Goal: Information Seeking & Learning: Understand process/instructions

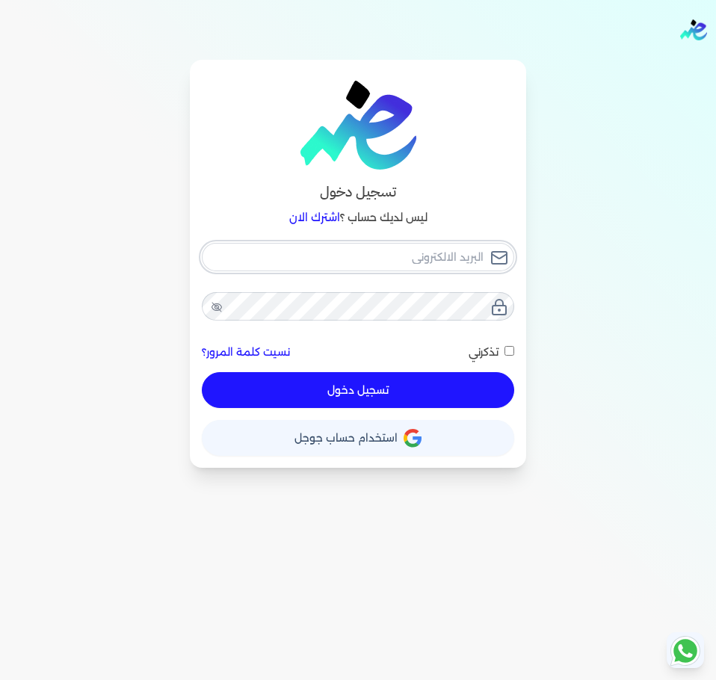
checkbox input "false"
type input "[EMAIL_ADDRESS][DOMAIN_NAME]"
click at [509, 253] on icon at bounding box center [507, 256] width 12 height 12
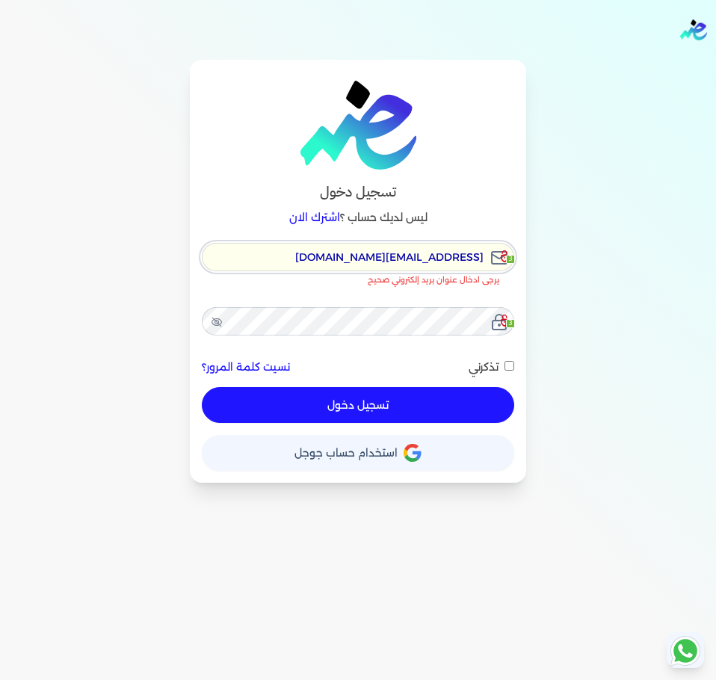
checkbox input "false"
type input "[EMAIL_ADDRESS][DOMAIN_NAME]"
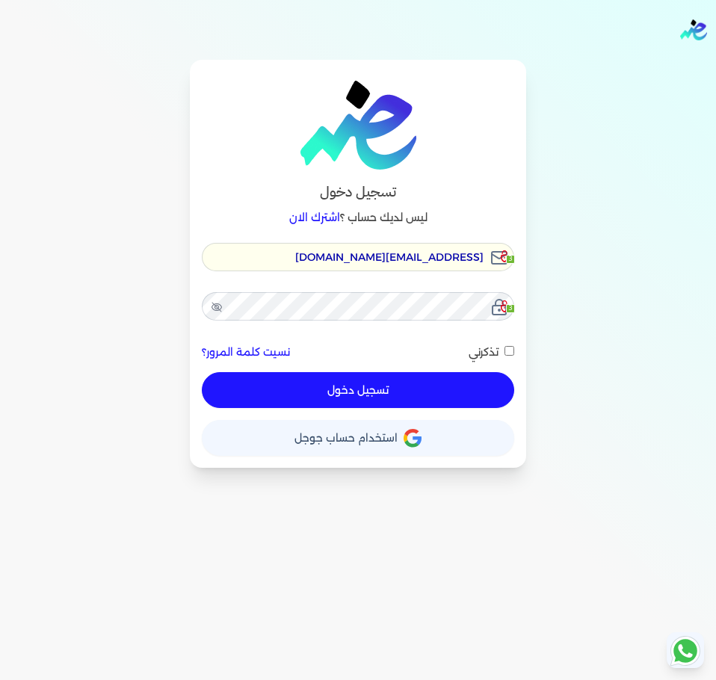
click at [352, 387] on button "تسجيل دخول" at bounding box center [358, 390] width 312 height 36
checkbox input "false"
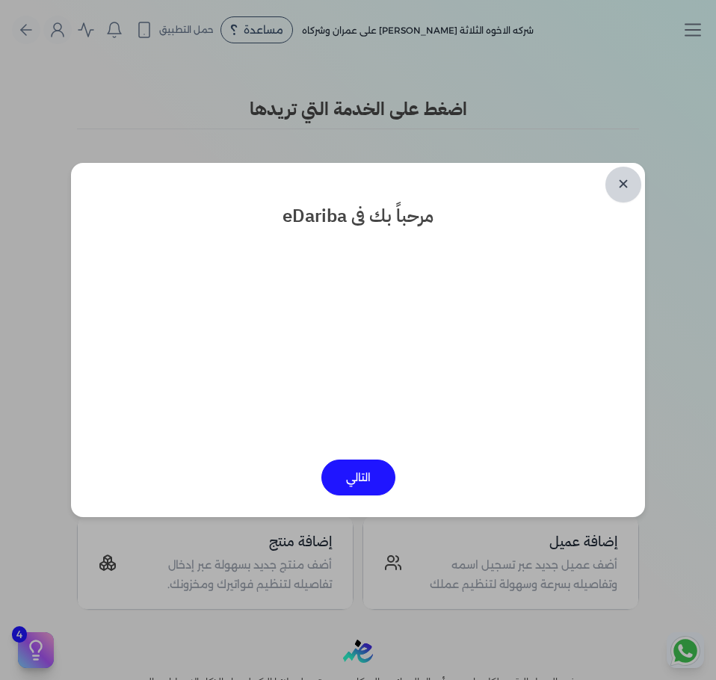
click at [620, 182] on link "✕" at bounding box center [623, 185] width 36 height 36
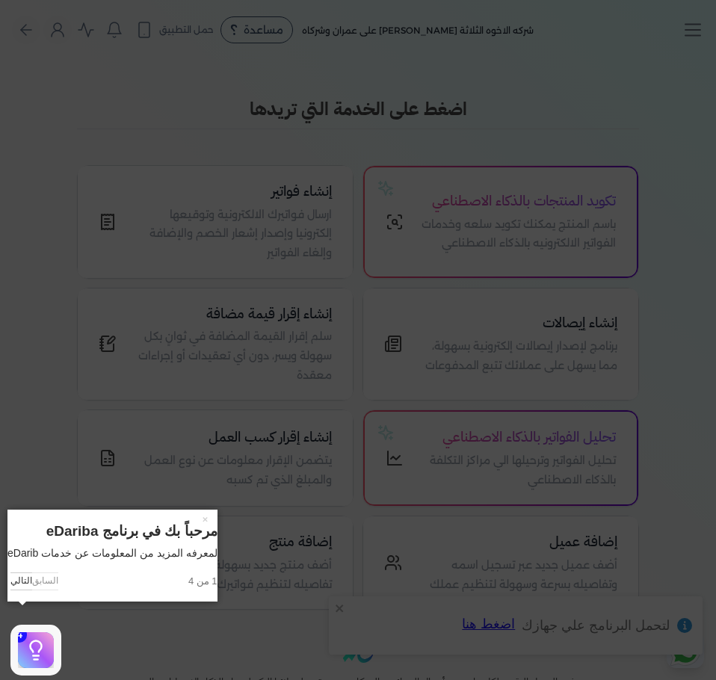
click at [248, 368] on icon at bounding box center [358, 340] width 716 height 680
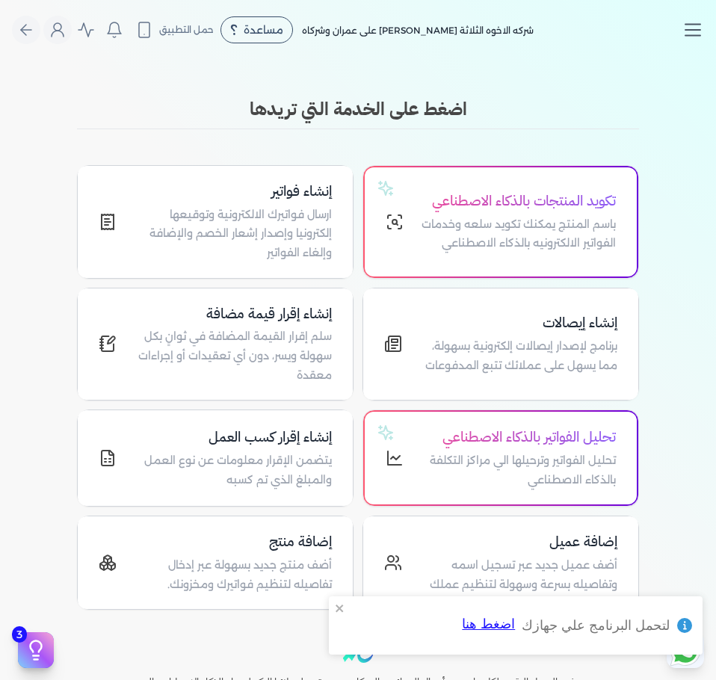
click at [694, 23] on icon "Toggle navigation" at bounding box center [693, 30] width 22 height 22
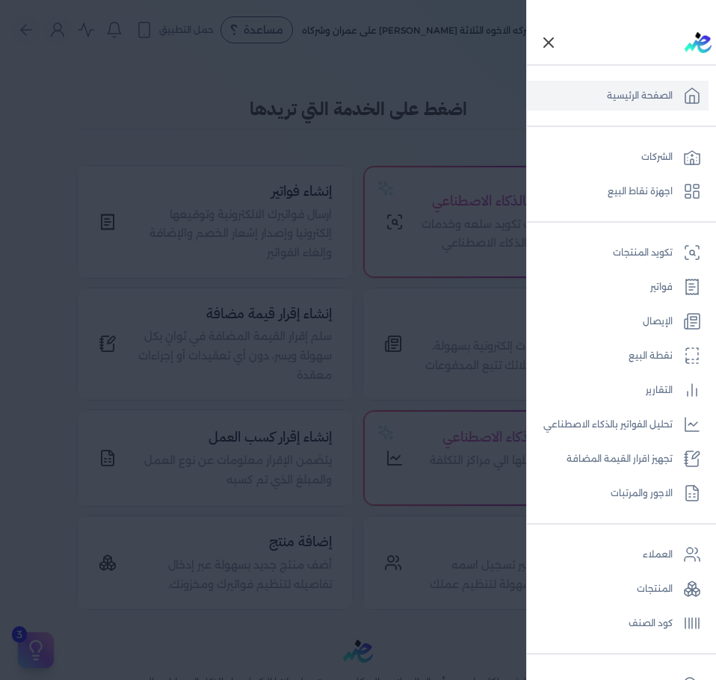
click at [553, 44] on icon "Toggle navigation" at bounding box center [548, 42] width 9 height 9
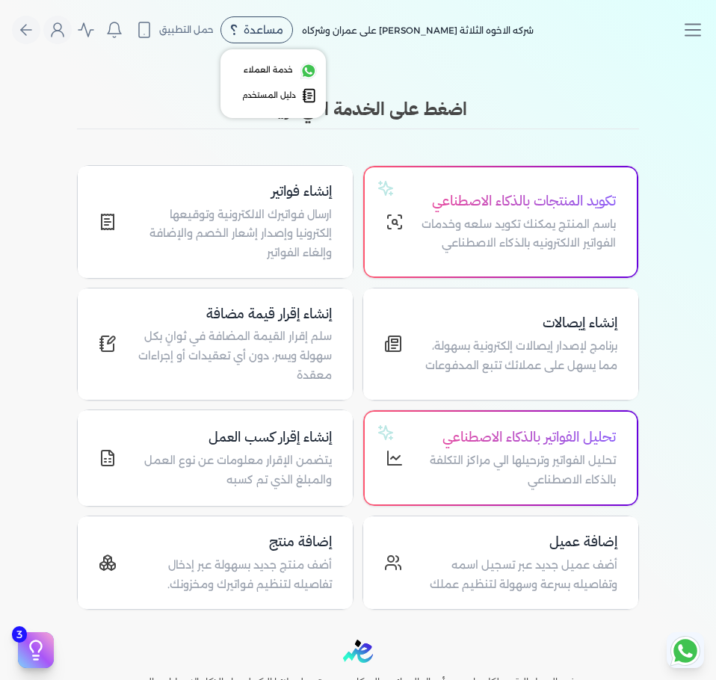
click at [269, 31] on span "مساعدة" at bounding box center [264, 30] width 40 height 10
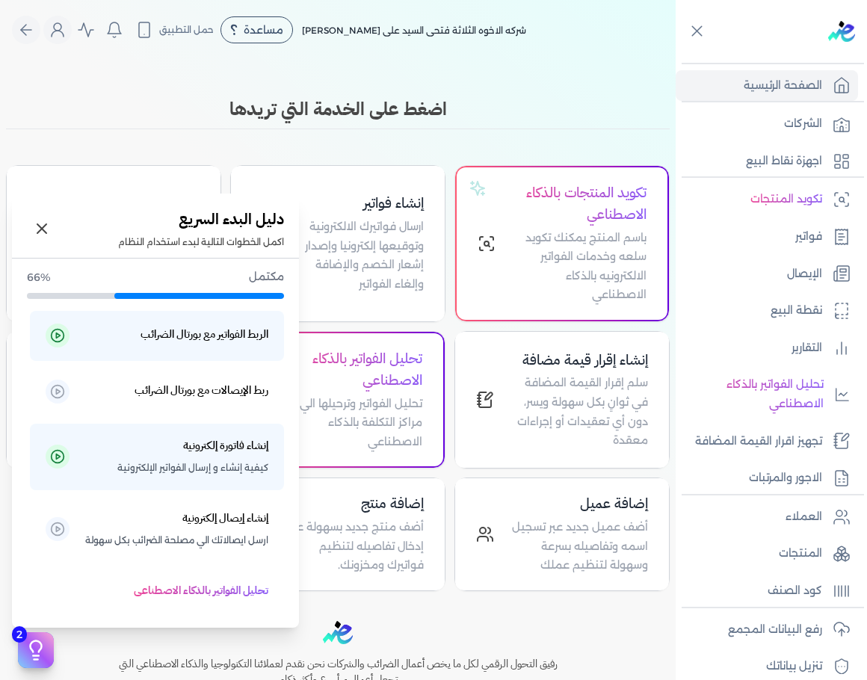
drag, startPoint x: 46, startPoint y: 642, endPoint x: 37, endPoint y: 649, distance: 10.6
click at [37, 649] on icon at bounding box center [36, 650] width 22 height 22
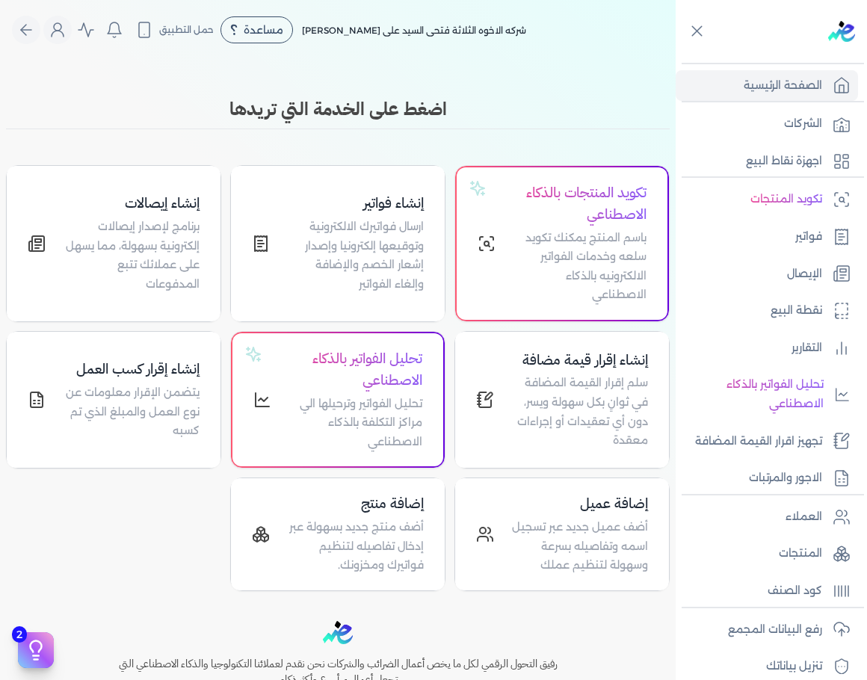
click at [28, 655] on icon at bounding box center [36, 650] width 22 height 22
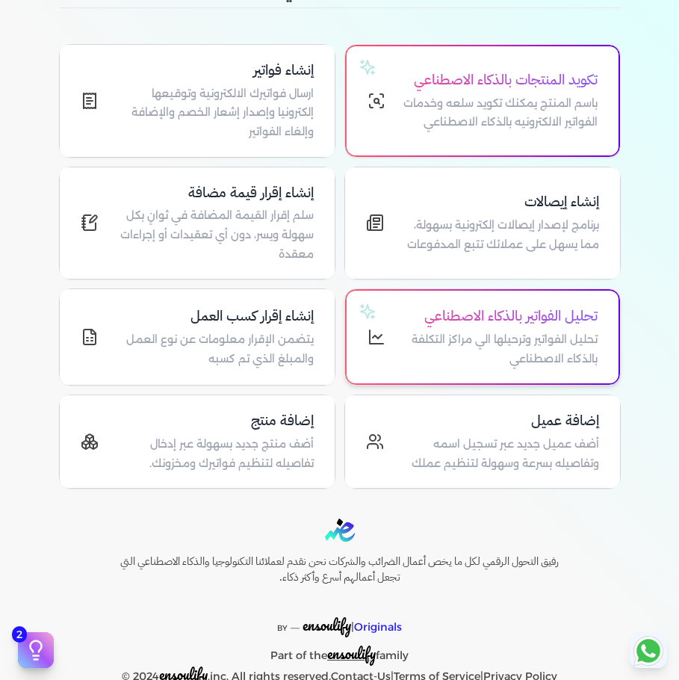
scroll to position [122, 0]
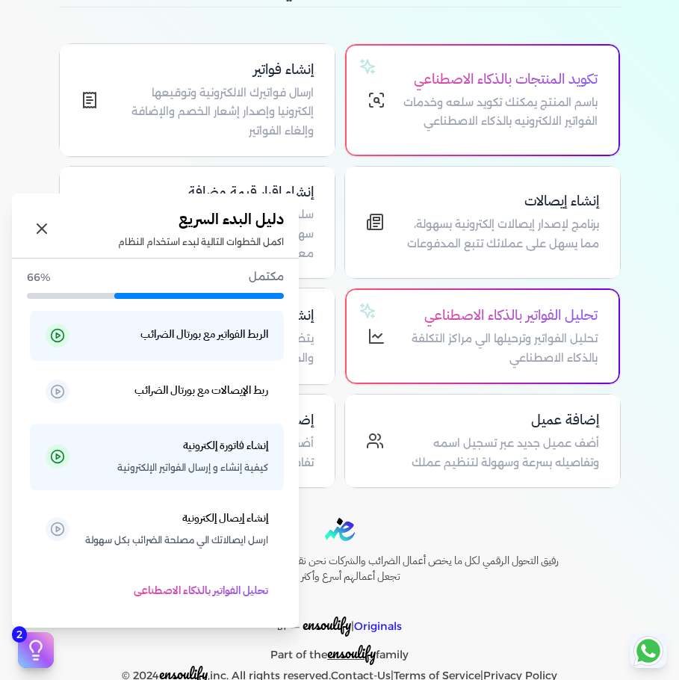
click at [30, 657] on icon at bounding box center [36, 650] width 22 height 22
drag, startPoint x: 200, startPoint y: 344, endPoint x: 95, endPoint y: 277, distance: 125.0
click at [95, 277] on p "مكتمل" at bounding box center [170, 277] width 227 height 19
click at [274, 235] on div "دليل البدء السريع اكمل الخطوات التالية لبدء استخدام النظام" at bounding box center [201, 229] width 166 height 40
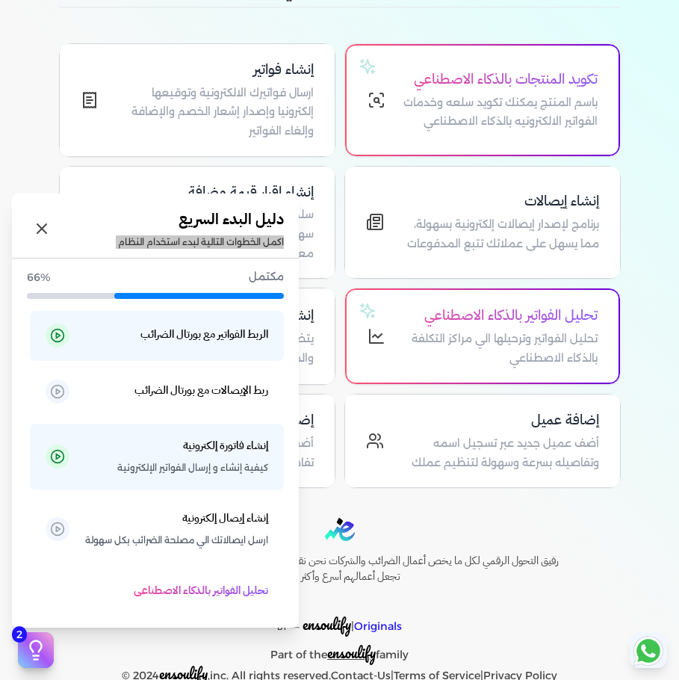
click at [274, 235] on div "دليل البدء السريع اكمل الخطوات التالية لبدء استخدام النظام" at bounding box center [201, 229] width 166 height 40
click at [52, 639] on button "2" at bounding box center [36, 650] width 36 height 36
click at [205, 344] on h5 "الربط الفواتير مع بورتال الضرائب" at bounding box center [204, 334] width 128 height 19
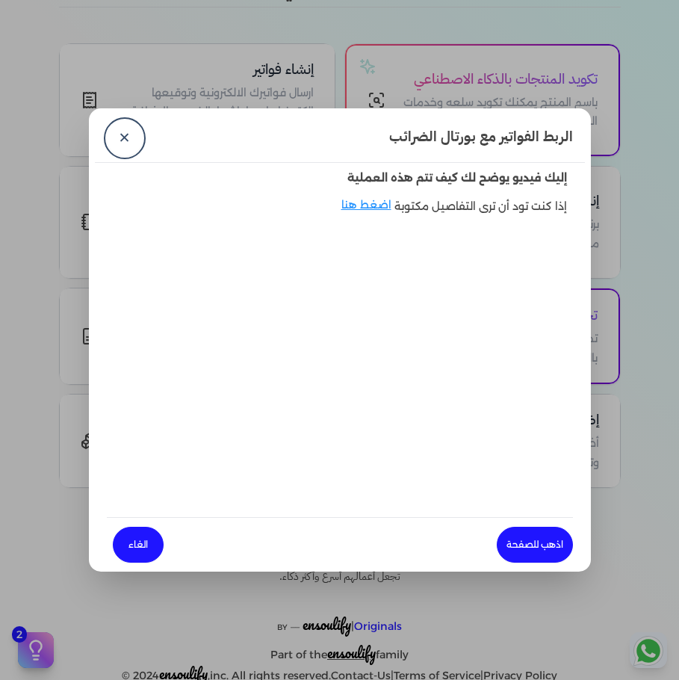
click at [543, 130] on h4 "الربط الفواتير مع بورتال الضرائب" at bounding box center [481, 138] width 196 height 36
click at [531, 199] on p "إذا كنت تود أن ترى التفاصيل مكتوبة" at bounding box center [484, 206] width 179 height 19
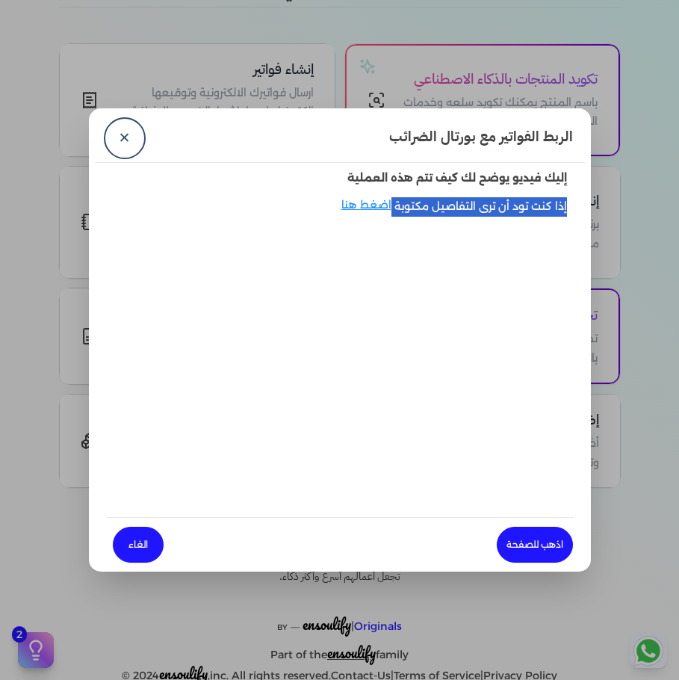
click at [531, 199] on p "إذا كنت تود أن ترى التفاصيل مكتوبة" at bounding box center [484, 206] width 179 height 19
click at [504, 140] on h4 "الربط الفواتير مع بورتال الضرائب" at bounding box center [481, 138] width 196 height 36
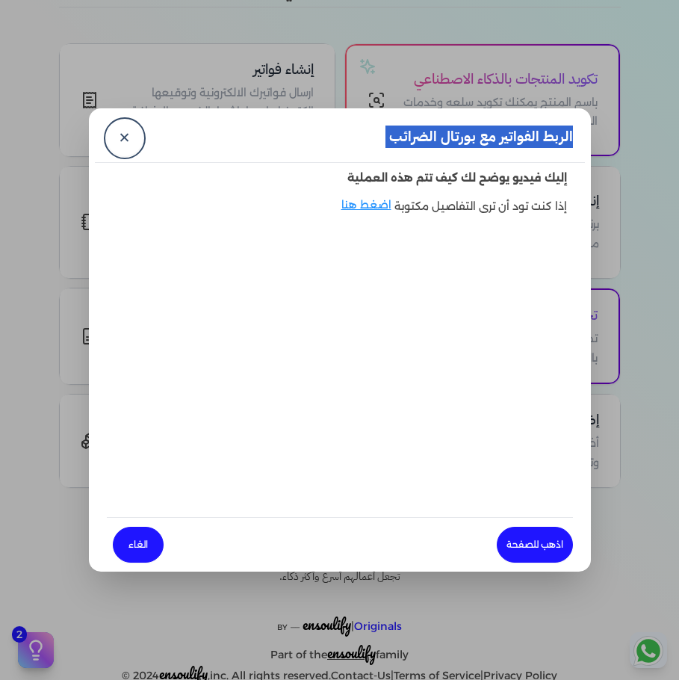
click at [504, 140] on h4 "الربط الفواتير مع بورتال الضرائب" at bounding box center [481, 138] width 196 height 36
copy div "الربط الفواتير مع بورتال الضرائب ✕"
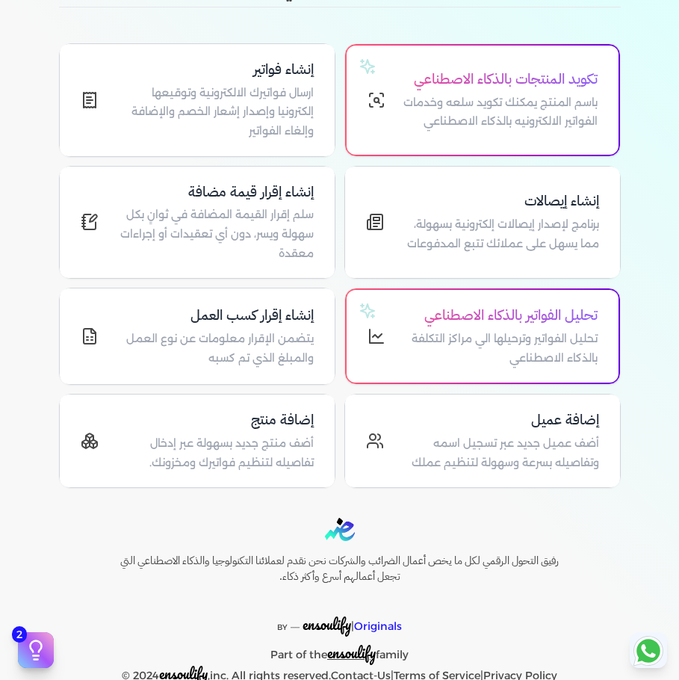
click at [661, 646] on icon at bounding box center [648, 651] width 29 height 29
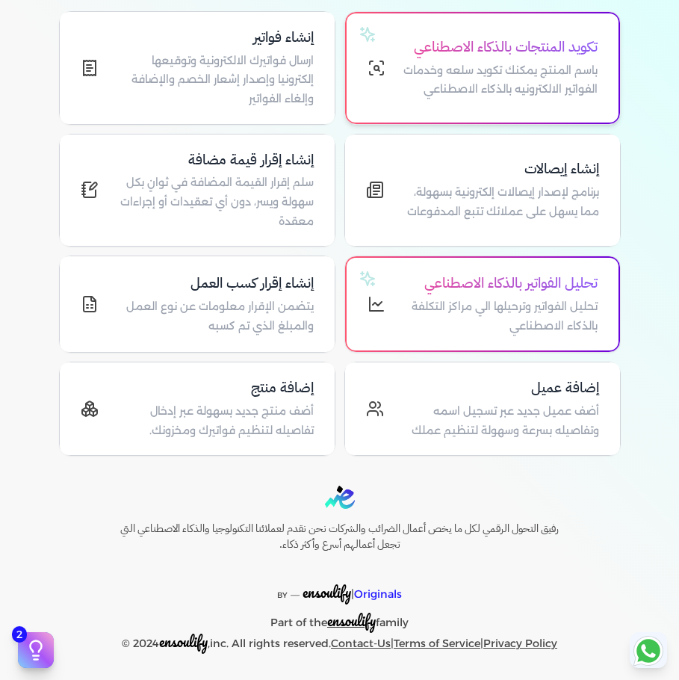
scroll to position [0, 0]
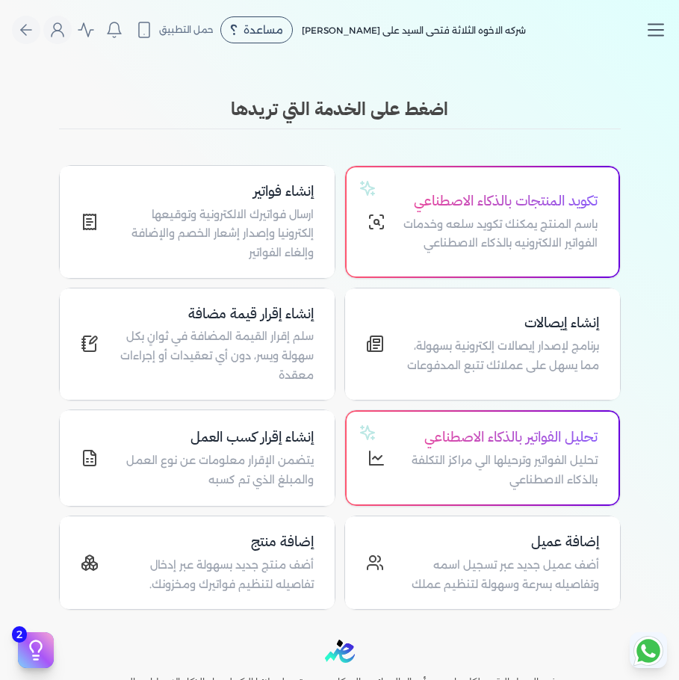
click at [658, 28] on icon "Toggle navigation" at bounding box center [656, 30] width 22 height 22
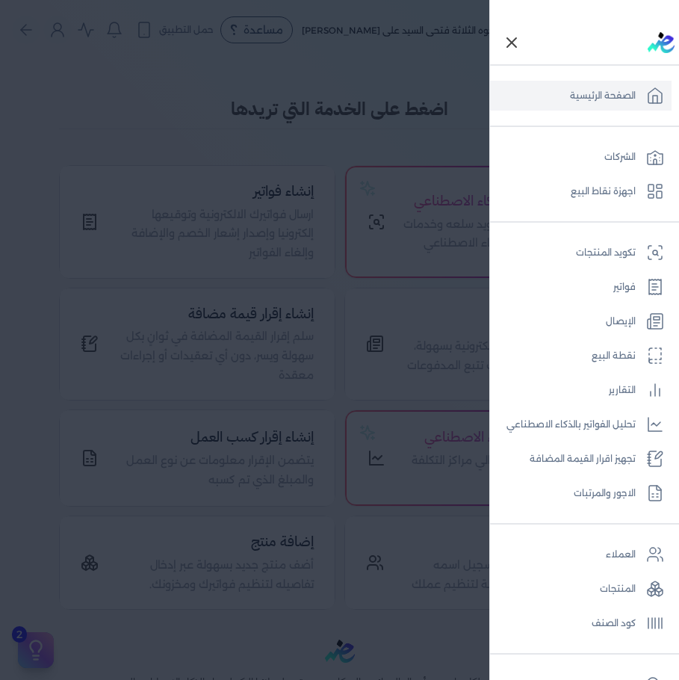
click at [221, 142] on div at bounding box center [339, 340] width 679 height 680
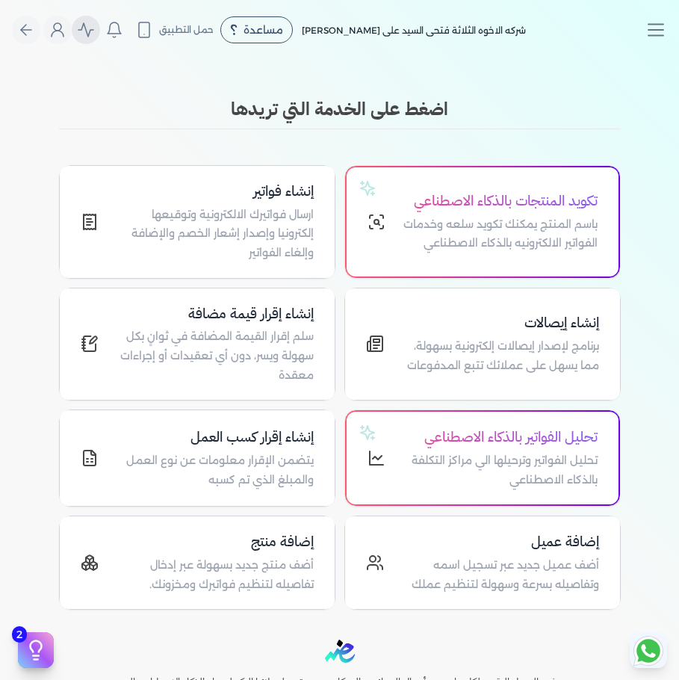
click at [93, 31] on icon "Global" at bounding box center [85, 29] width 15 height 13
click at [117, 31] on icon "Global" at bounding box center [114, 30] width 18 height 18
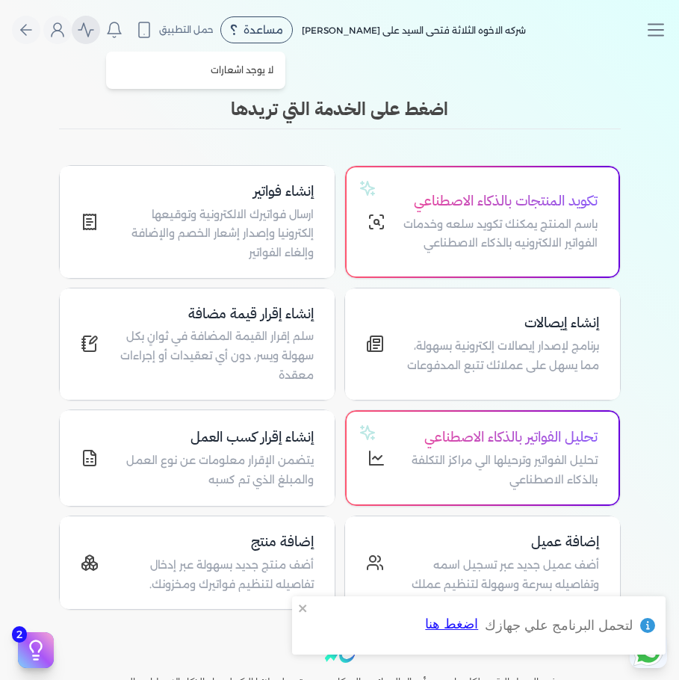
click at [93, 30] on icon "Global" at bounding box center [85, 29] width 15 height 13
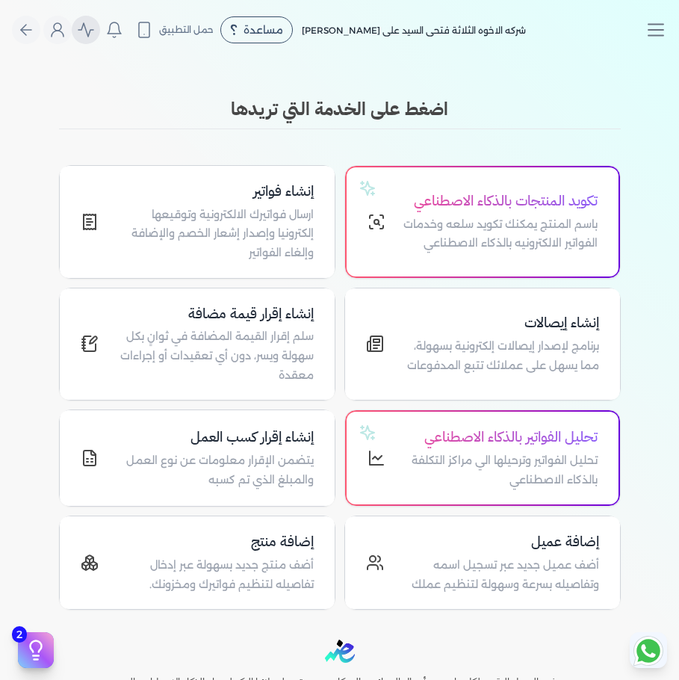
click at [93, 30] on icon "Global" at bounding box center [85, 29] width 15 height 13
click at [64, 28] on icon "Global" at bounding box center [58, 30] width 18 height 18
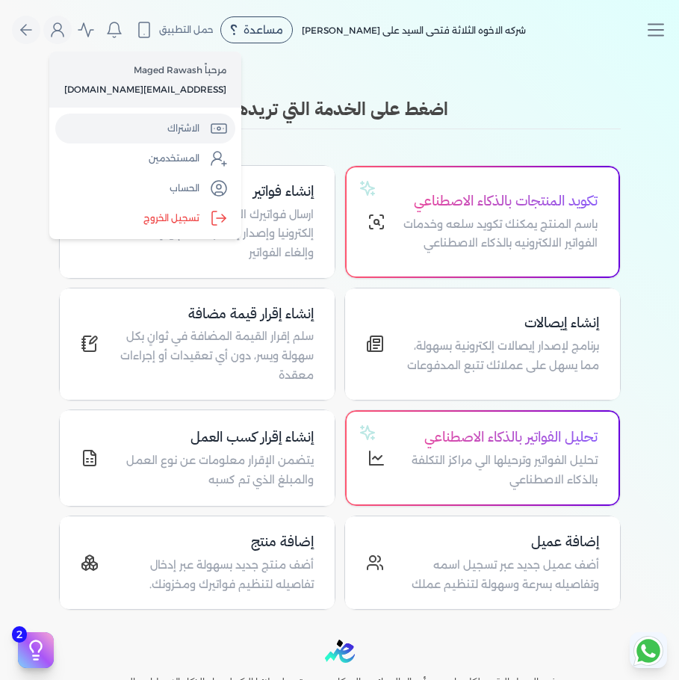
click at [176, 132] on link "الاشتراك" at bounding box center [145, 129] width 180 height 30
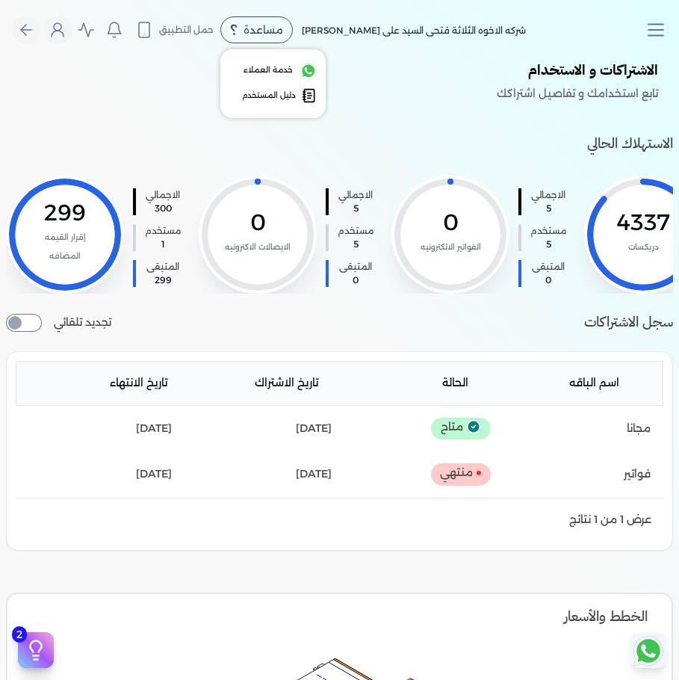
click at [259, 34] on span "مساعدة" at bounding box center [264, 30] width 40 height 10
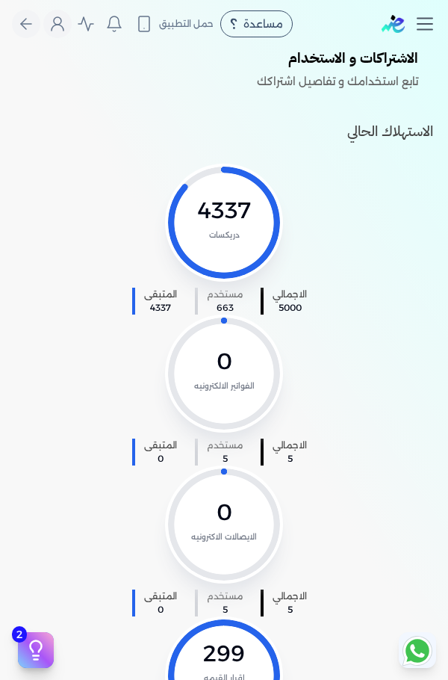
click at [420, 26] on icon "Toggle navigation" at bounding box center [425, 24] width 22 height 22
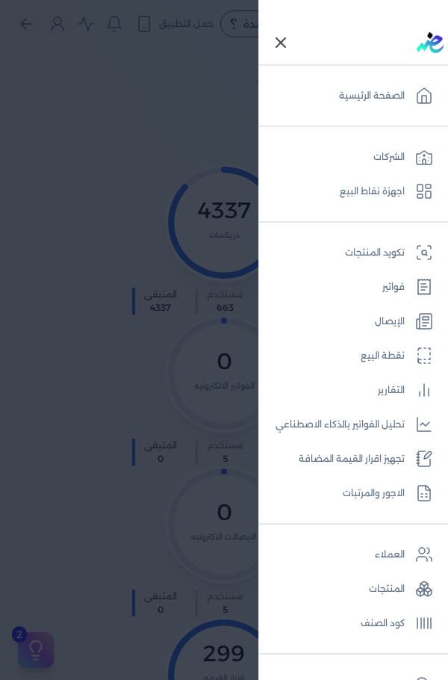
click at [290, 42] on icon "Toggle navigation" at bounding box center [281, 43] width 18 height 18
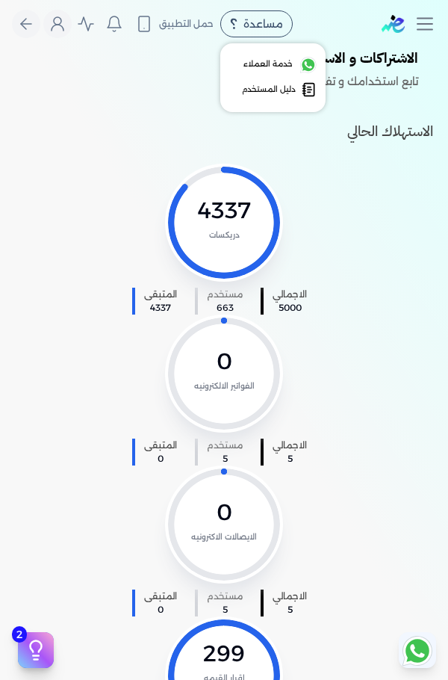
click at [272, 19] on span "مساعدة" at bounding box center [264, 24] width 40 height 10
click at [280, 94] on span "دليل المستخدم" at bounding box center [269, 90] width 54 height 12
click at [265, 32] on div "مساعدة" at bounding box center [256, 23] width 72 height 27
click at [284, 61] on span "خدمة العملاء" at bounding box center [268, 64] width 49 height 12
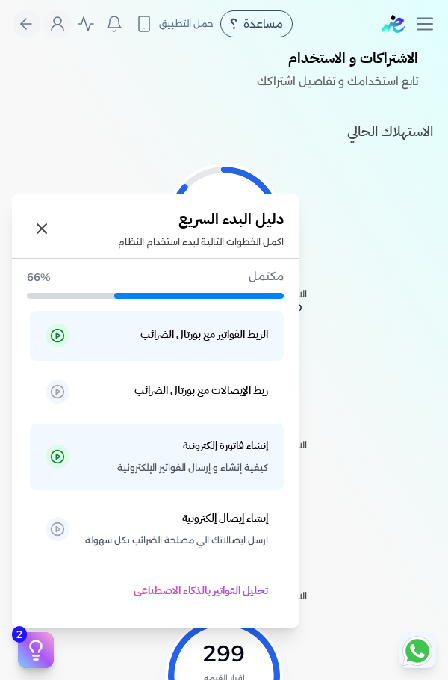
click at [30, 652] on icon at bounding box center [36, 650] width 22 height 22
click at [154, 329] on h5 "الربط الفواتير مع بورتال الضرائب" at bounding box center [204, 334] width 128 height 19
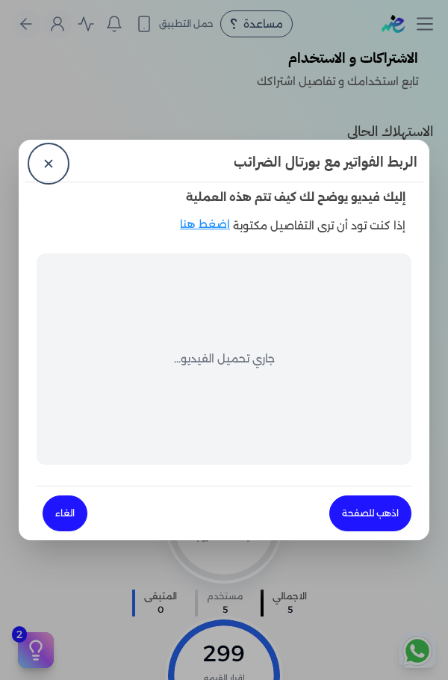
click at [244, 353] on p "جاري تحميل الفيديو..." at bounding box center [224, 359] width 101 height 19
click at [123, 209] on p "إليك فيديو يوضح لك كيف تتم هذه العملية" at bounding box center [224, 197] width 375 height 31
click at [211, 358] on p "جاري تحميل الفيديو..." at bounding box center [224, 359] width 101 height 19
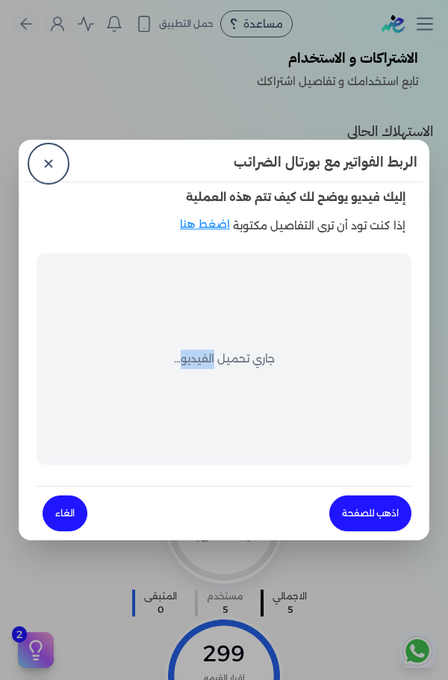
click at [211, 358] on p "جاري تحميل الفيديو..." at bounding box center [224, 359] width 101 height 19
click at [39, 658] on dialog "الربط الفواتير مع بورتال الضرائب ✕ إليك فيديو يوضح لك كيف تتم هذه العملية إذا ك…" at bounding box center [224, 340] width 448 height 680
click at [64, 520] on link "الغاء" at bounding box center [65, 513] width 45 height 36
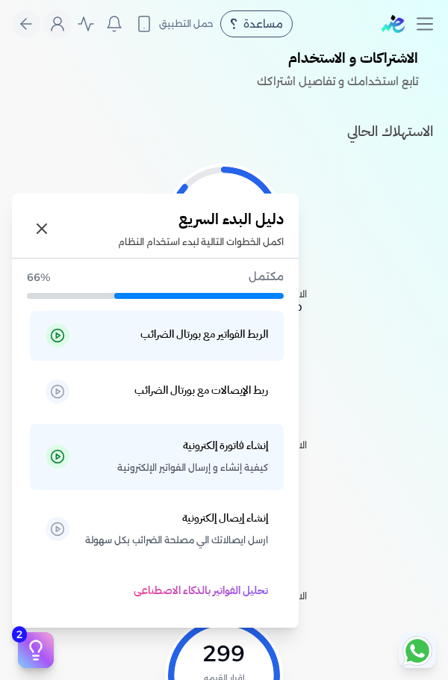
click at [38, 652] on icon at bounding box center [36, 646] width 11 height 11
click at [201, 337] on h5 "الربط الفواتير مع بورتال الضرائب" at bounding box center [204, 334] width 128 height 19
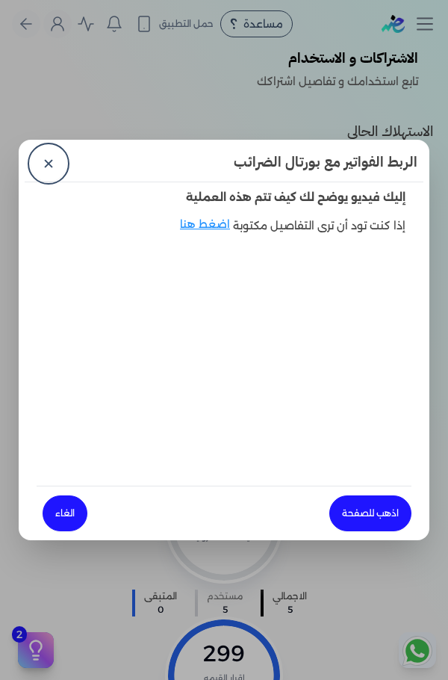
click at [37, 652] on dialog "الربط الفواتير مع بورتال الضرائب ✕ إليك فيديو يوضح لك كيف تتم هذه العملية إذا ك…" at bounding box center [224, 340] width 448 height 680
click at [76, 519] on link "الغاء" at bounding box center [65, 513] width 45 height 36
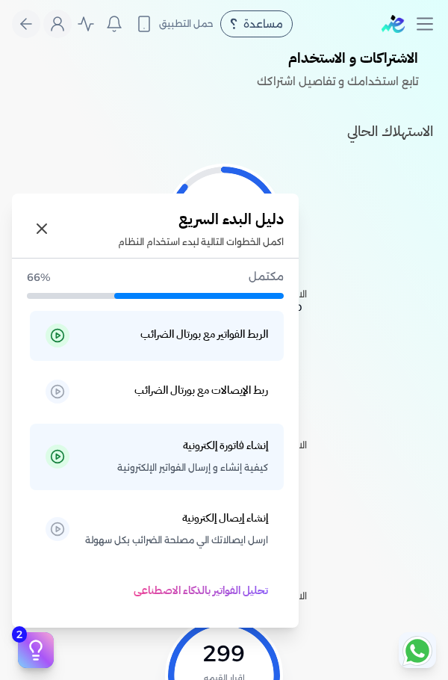
click at [23, 654] on button "2" at bounding box center [36, 650] width 36 height 36
click at [245, 334] on h5 "الربط الفواتير مع بورتال الضرائب" at bounding box center [204, 334] width 128 height 19
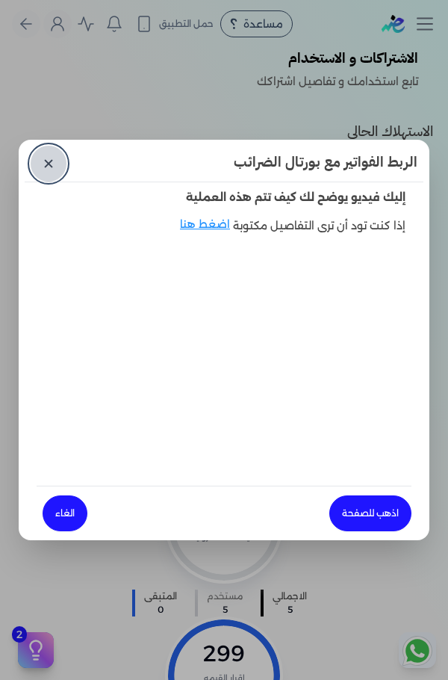
click at [55, 159] on link "✕" at bounding box center [49, 164] width 36 height 36
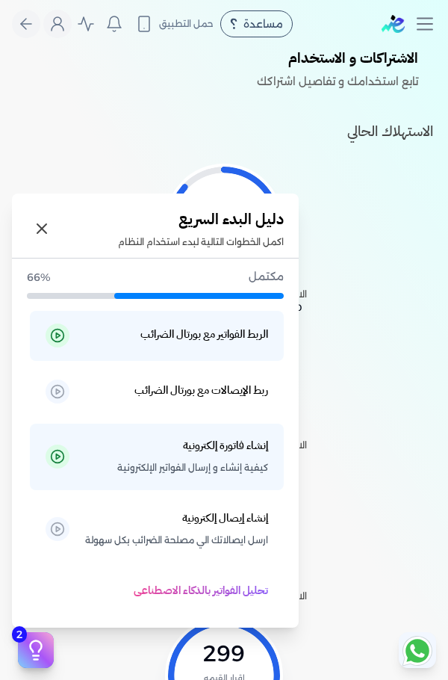
click at [35, 664] on button "2" at bounding box center [36, 650] width 36 height 36
click at [179, 466] on span "كيفية إنشاء و إرسال الفواتير الإلكترونية" at bounding box center [192, 467] width 151 height 19
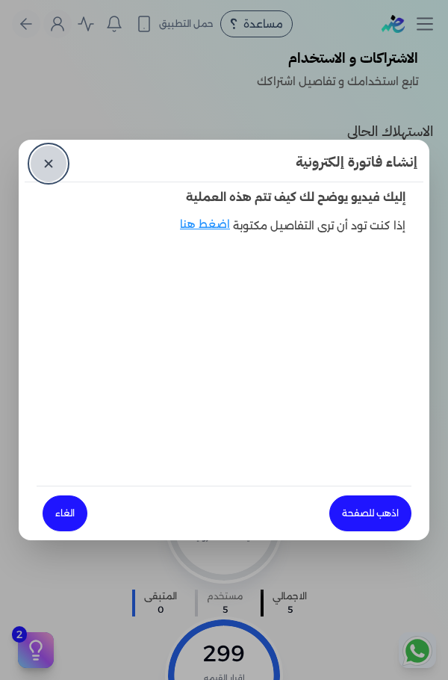
click at [51, 161] on link "✕" at bounding box center [49, 164] width 36 height 36
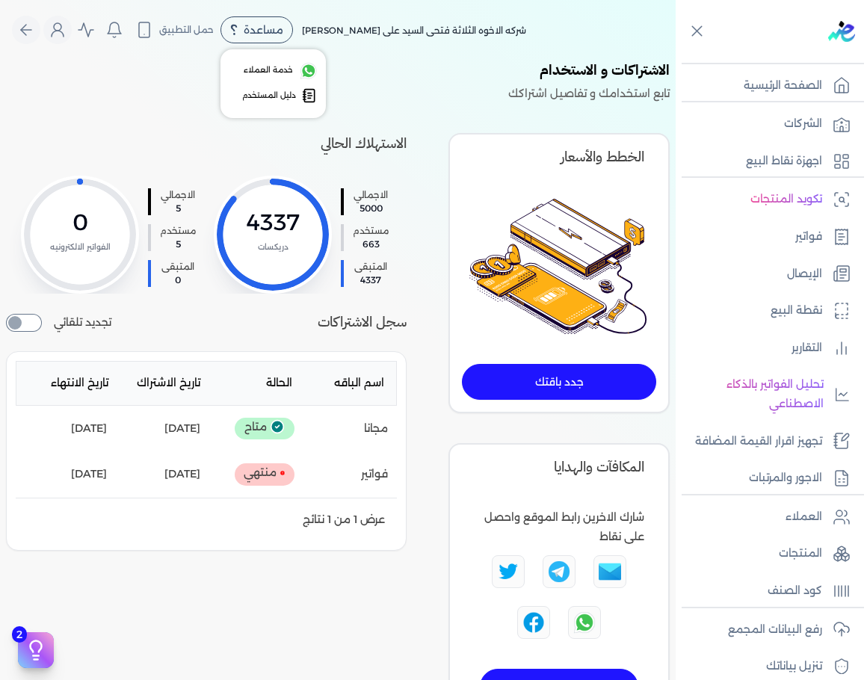
click at [261, 29] on span "مساعدة" at bounding box center [264, 30] width 40 height 10
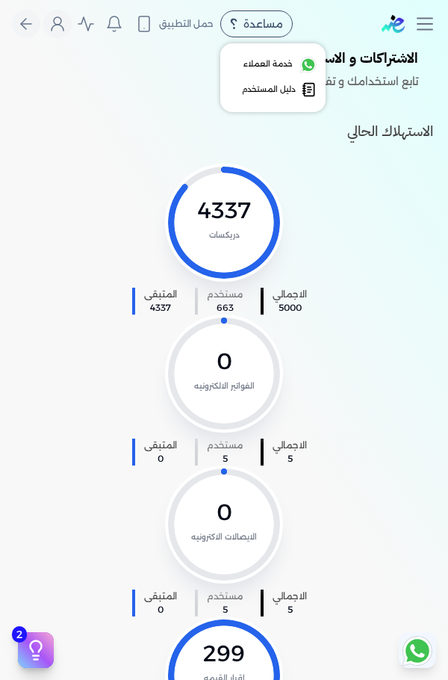
click at [277, 16] on div "مساعدة" at bounding box center [256, 23] width 72 height 27
click at [276, 37] on div "مساعدة" at bounding box center [256, 23] width 72 height 27
click at [281, 61] on span "خدمة العملاء" at bounding box center [268, 64] width 49 height 12
click at [280, 32] on div "مساعدة" at bounding box center [256, 23] width 72 height 27
click at [280, 55] on link "خدمة العملاء" at bounding box center [272, 64] width 87 height 18
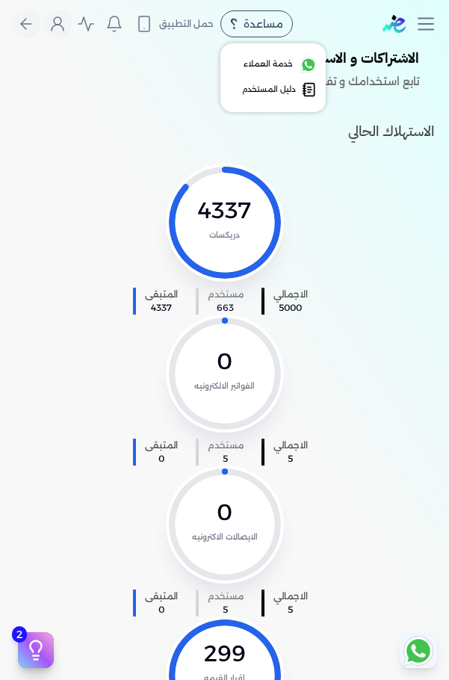
click at [280, 19] on span "مساعدة" at bounding box center [264, 24] width 40 height 10
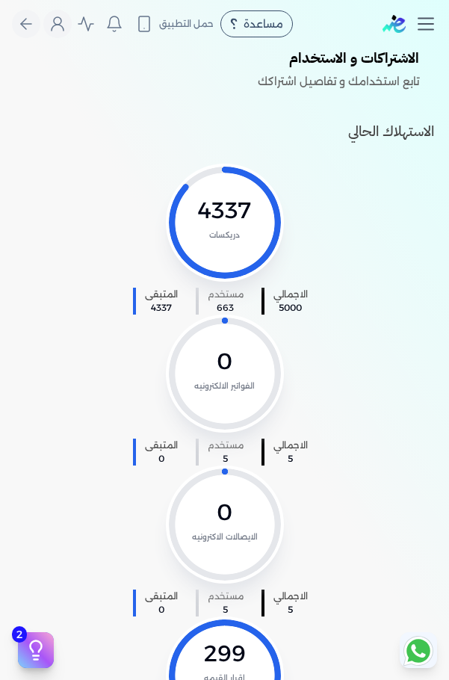
click at [424, 26] on icon "Toggle navigation" at bounding box center [426, 24] width 22 height 22
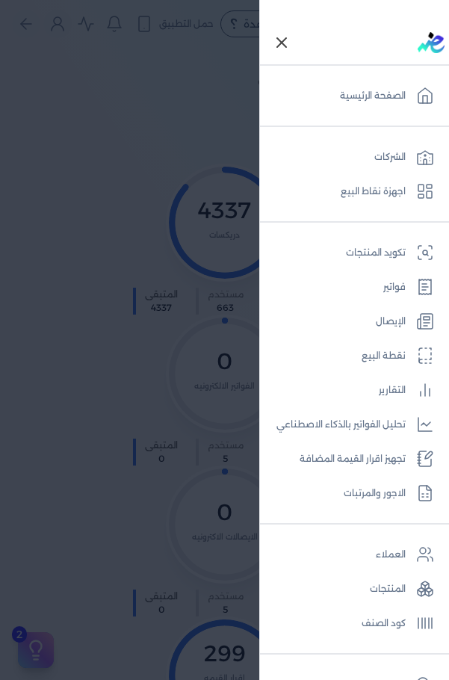
click at [291, 38] on icon "Toggle navigation" at bounding box center [282, 43] width 18 height 18
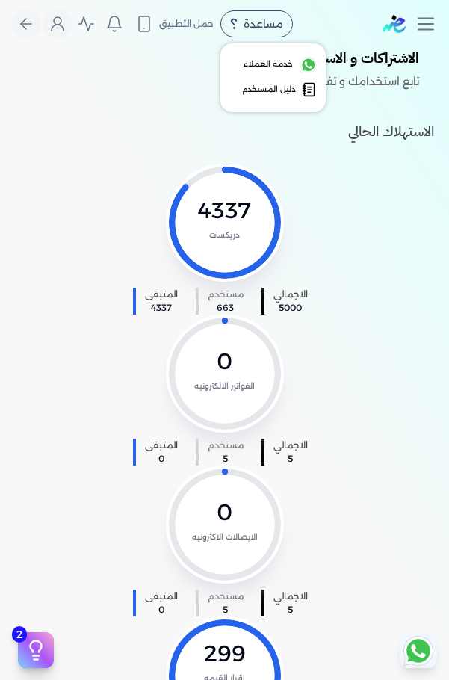
click at [275, 33] on div "مساعدة" at bounding box center [256, 23] width 72 height 27
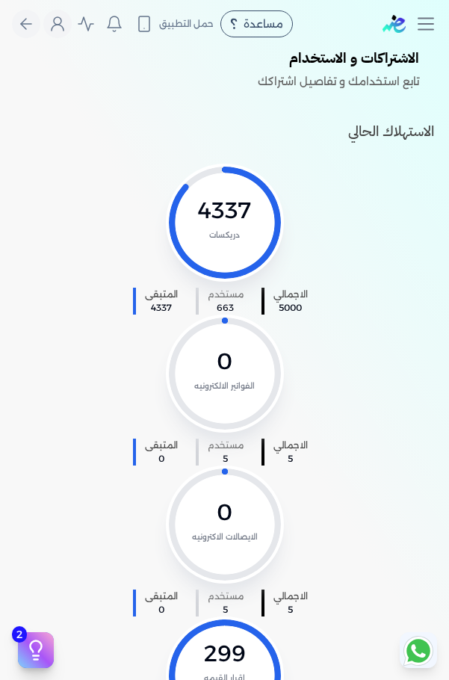
click at [415, 641] on icon at bounding box center [419, 651] width 24 height 24
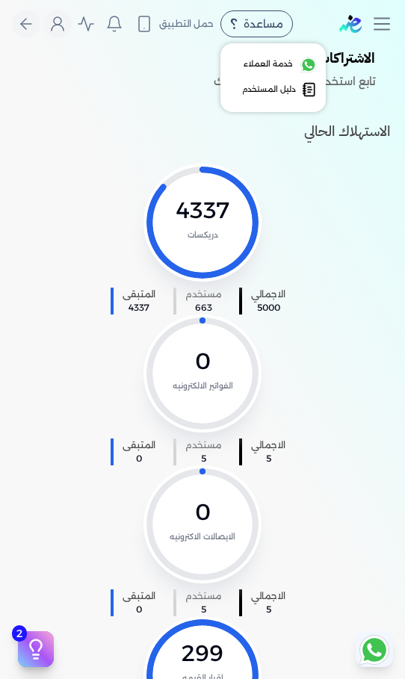
click at [268, 22] on span "مساعدة" at bounding box center [264, 24] width 40 height 10
drag, startPoint x: 269, startPoint y: 52, endPoint x: 269, endPoint y: 61, distance: 8.2
click at [269, 61] on li "خدمة العملاء" at bounding box center [272, 64] width 105 height 30
click at [269, 61] on span "خدمة العملاء" at bounding box center [268, 64] width 49 height 12
click at [271, 16] on div "مساعدة" at bounding box center [256, 23] width 72 height 27
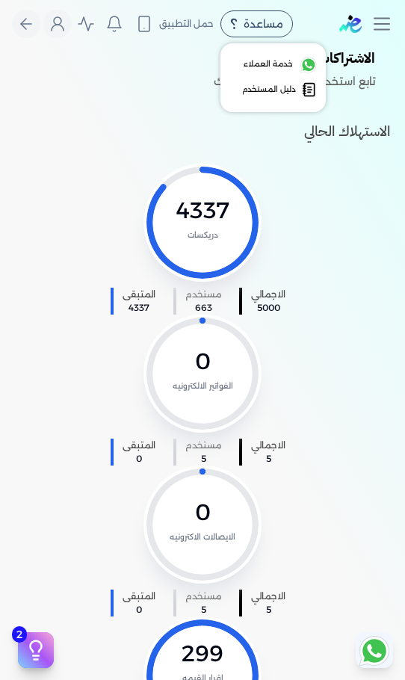
click at [271, 91] on span "دليل المستخدم" at bounding box center [269, 90] width 54 height 12
click at [270, 25] on span "مساعدة" at bounding box center [264, 24] width 40 height 10
click at [277, 64] on span "خدمة العملاء" at bounding box center [268, 64] width 49 height 12
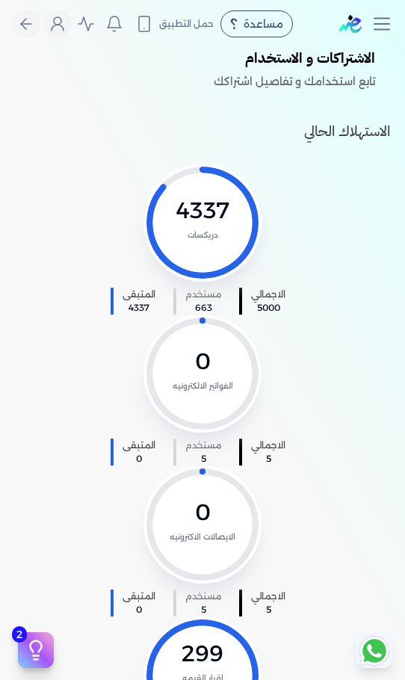
click at [371, 256] on div "الاجمالي 5000 مستخدم 663 المتبقى 4337 4337 دريكسات" at bounding box center [202, 239] width 375 height 151
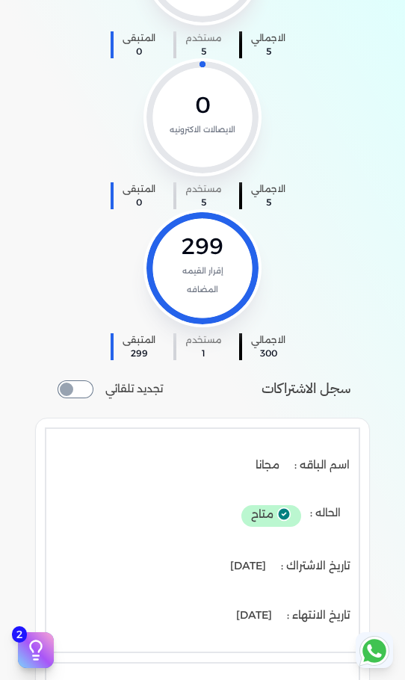
click at [371, 646] on icon at bounding box center [374, 650] width 14 height 13
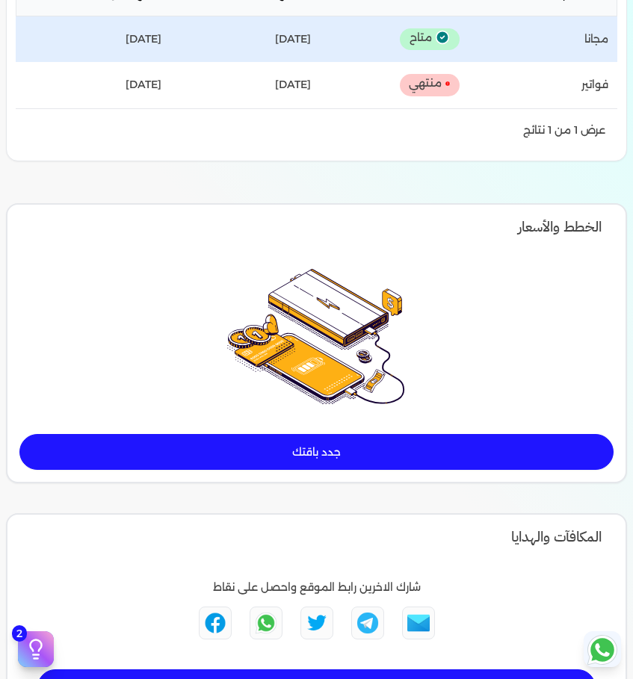
scroll to position [0, 0]
